Goal: Find specific page/section

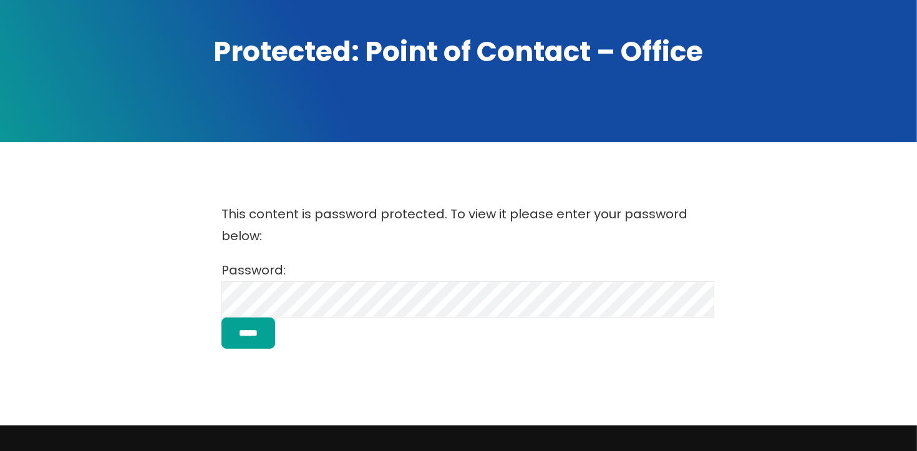
scroll to position [175, 0]
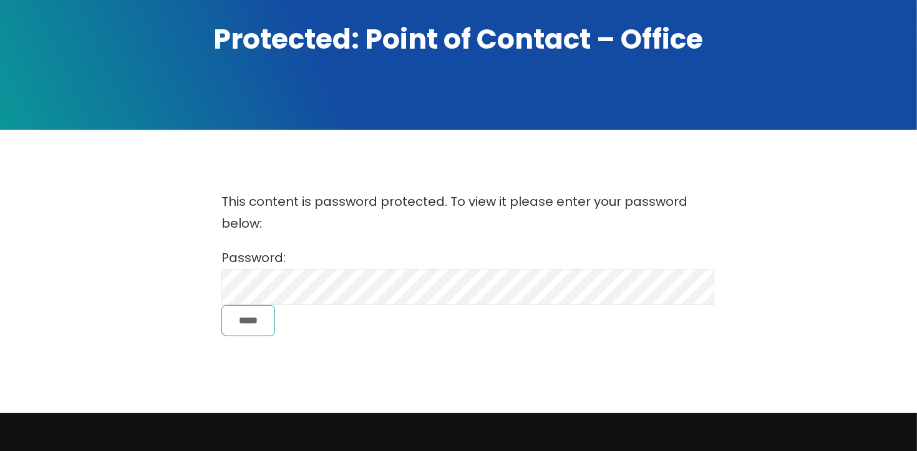
click at [270, 324] on input "*****" at bounding box center [249, 321] width 54 height 32
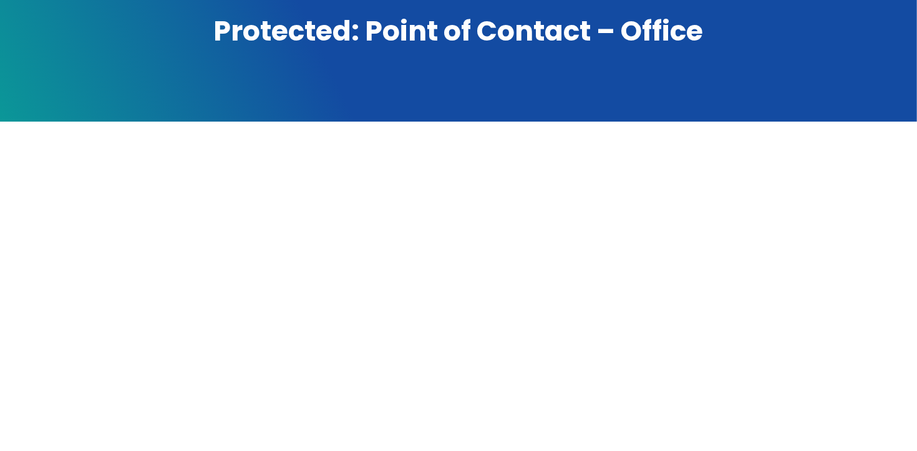
scroll to position [190, 0]
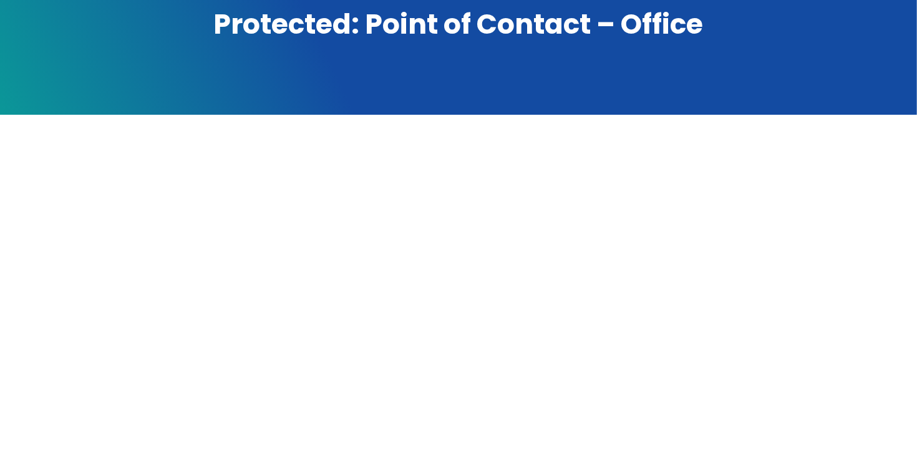
click at [867, 384] on div at bounding box center [459, 385] width 826 height 444
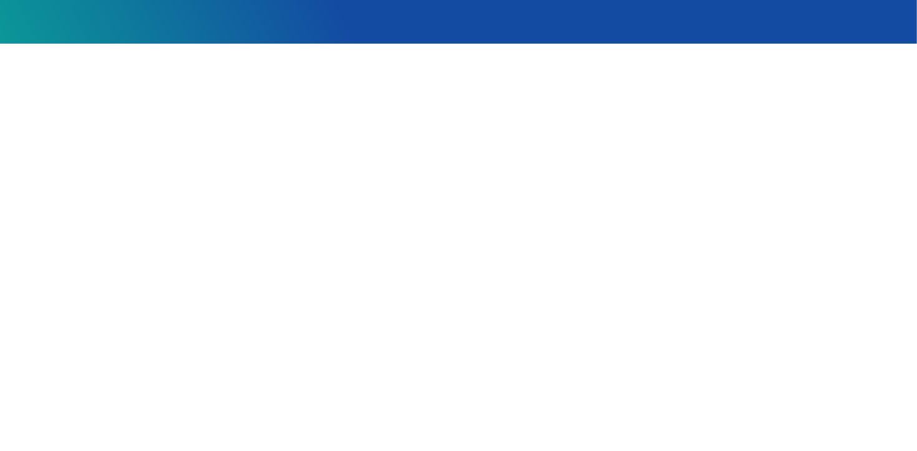
scroll to position [280, 0]
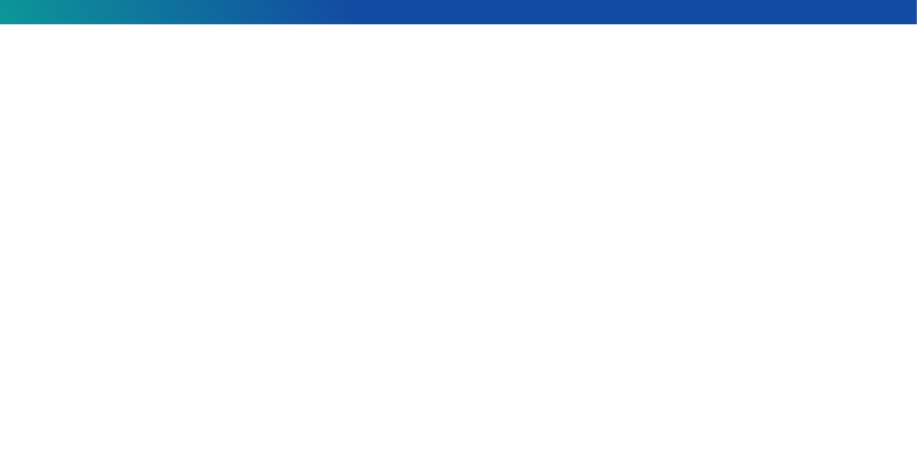
click at [724, 372] on div at bounding box center [459, 295] width 826 height 444
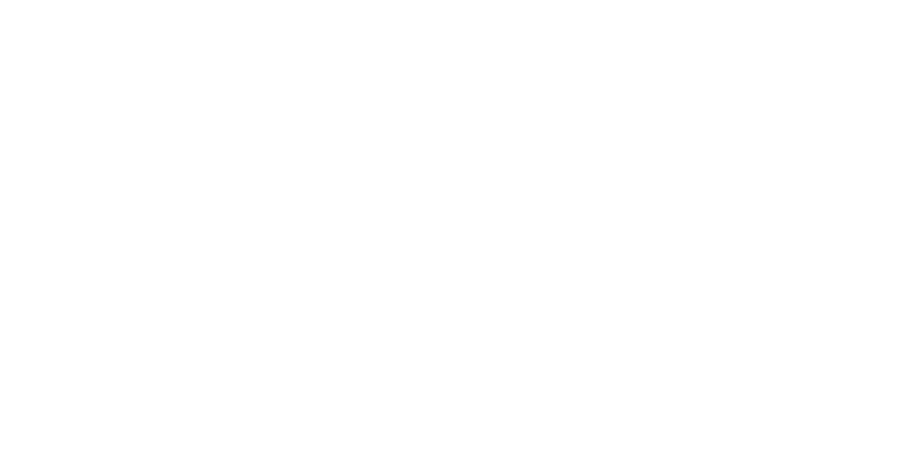
scroll to position [376, 0]
